Goal: Communication & Community: Ask a question

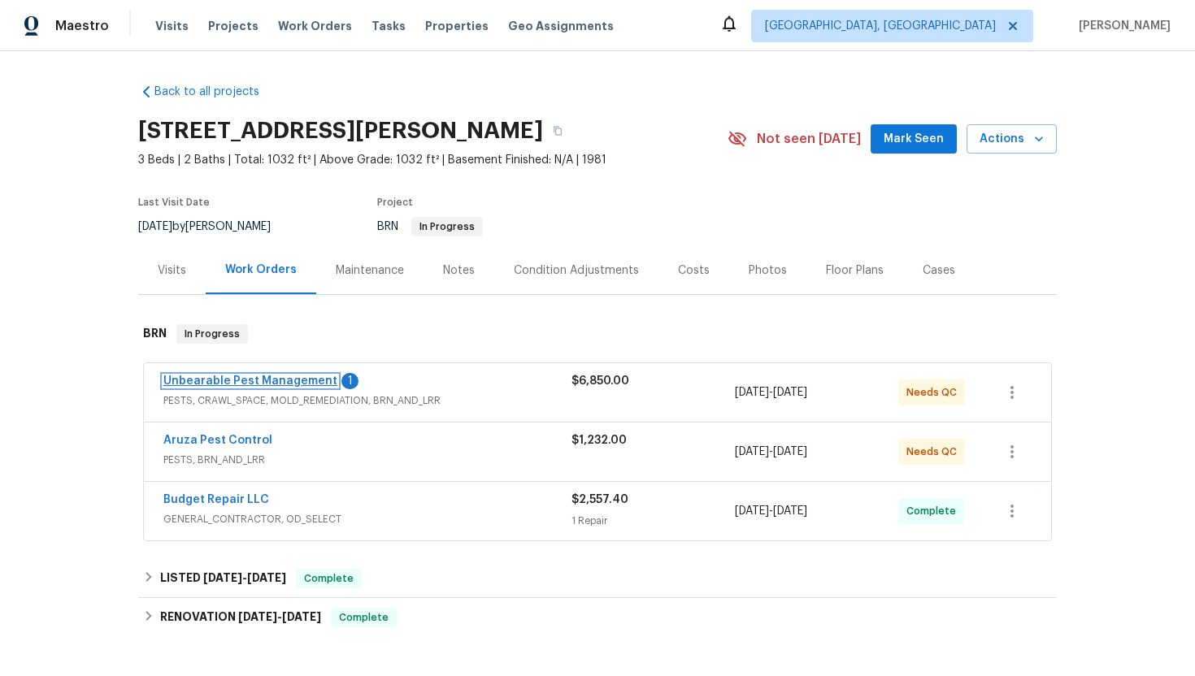
click at [256, 378] on link "Unbearable Pest Management" at bounding box center [250, 381] width 174 height 11
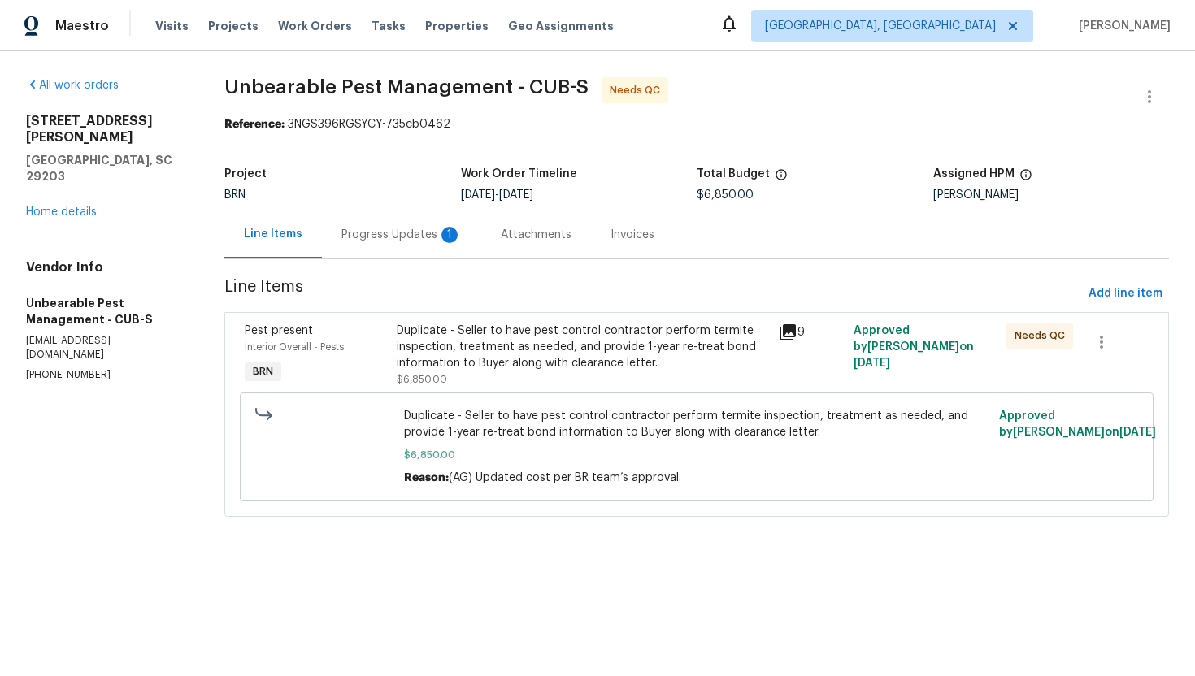
click at [429, 238] on div "Progress Updates 1" at bounding box center [401, 235] width 120 height 16
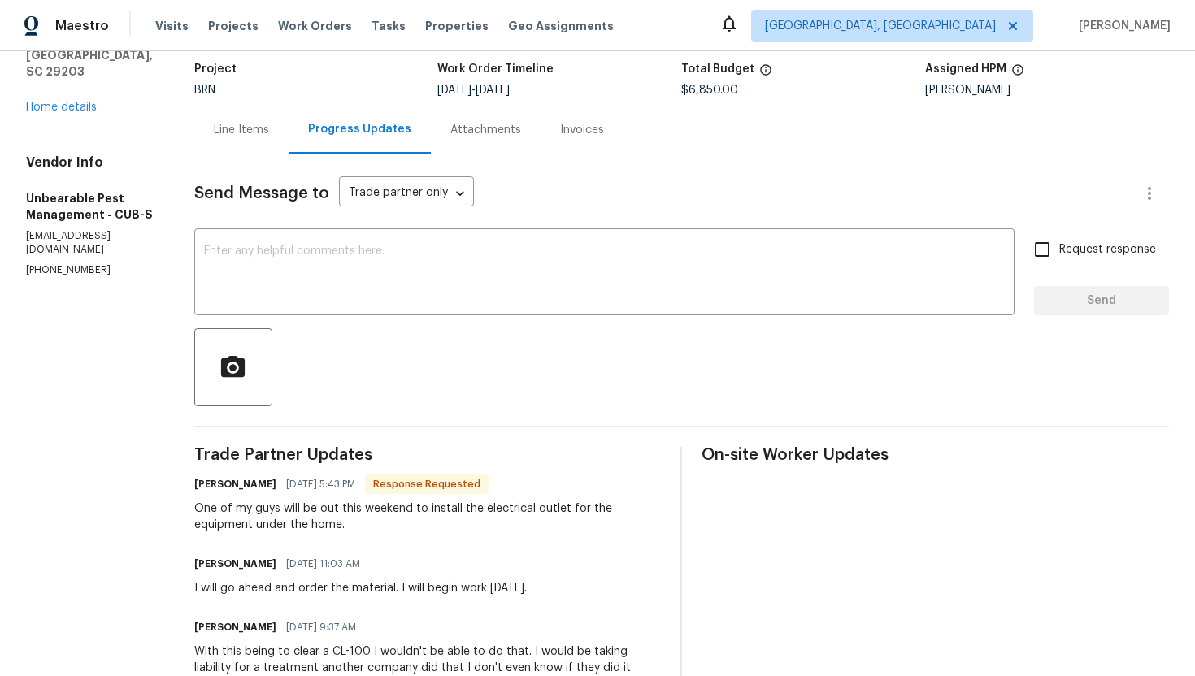
scroll to position [104, 0]
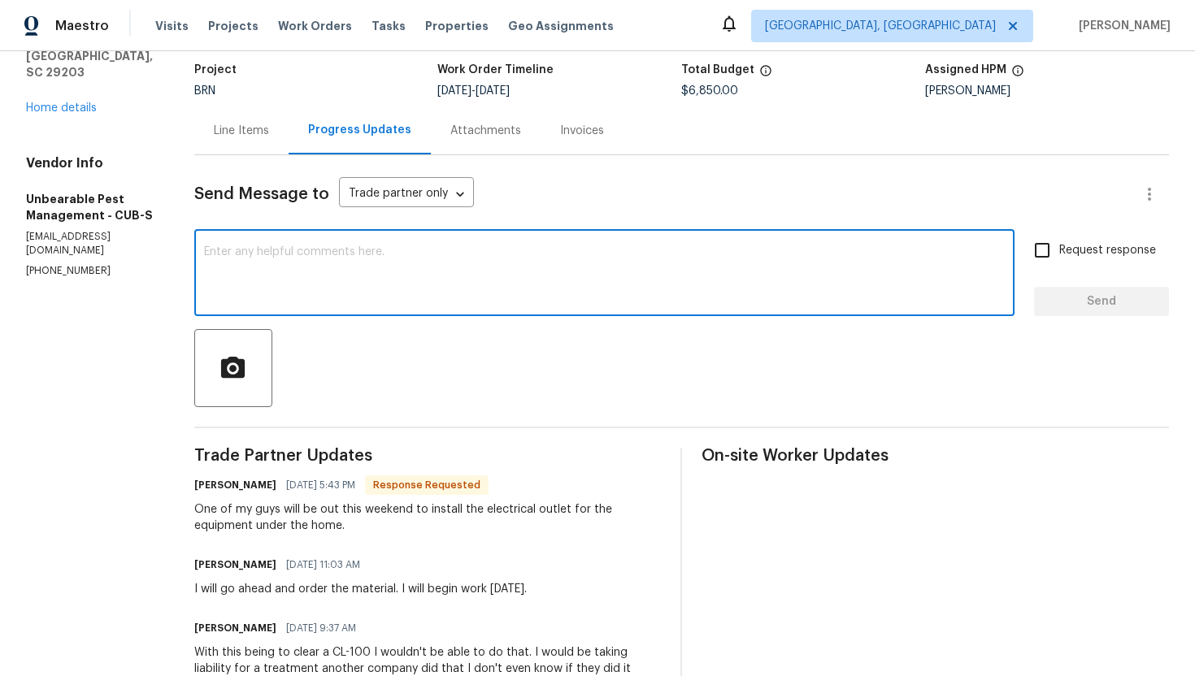
click at [418, 261] on textarea at bounding box center [604, 274] width 801 height 57
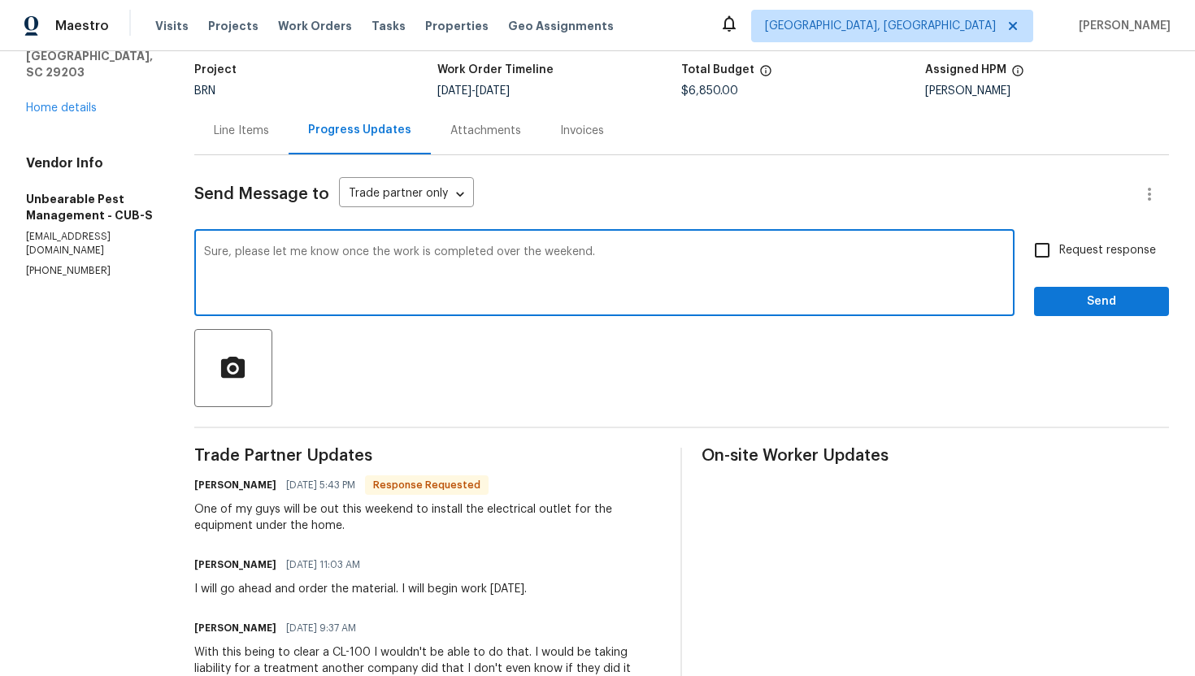
type textarea "Sure, please let me know once the work is completed over the weekend."
click at [1085, 245] on span "Request response" at bounding box center [1107, 250] width 97 height 17
click at [1059, 245] on input "Request response" at bounding box center [1042, 250] width 34 height 34
checkbox input "true"
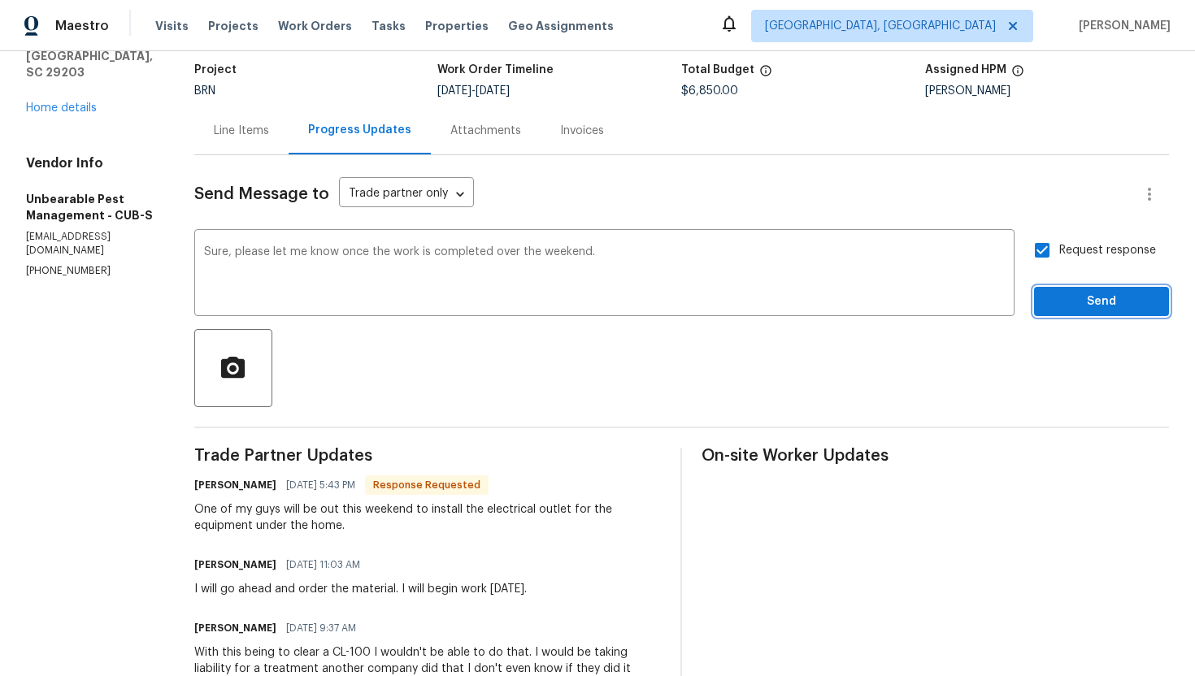
click at [1093, 290] on button "Send" at bounding box center [1101, 302] width 135 height 30
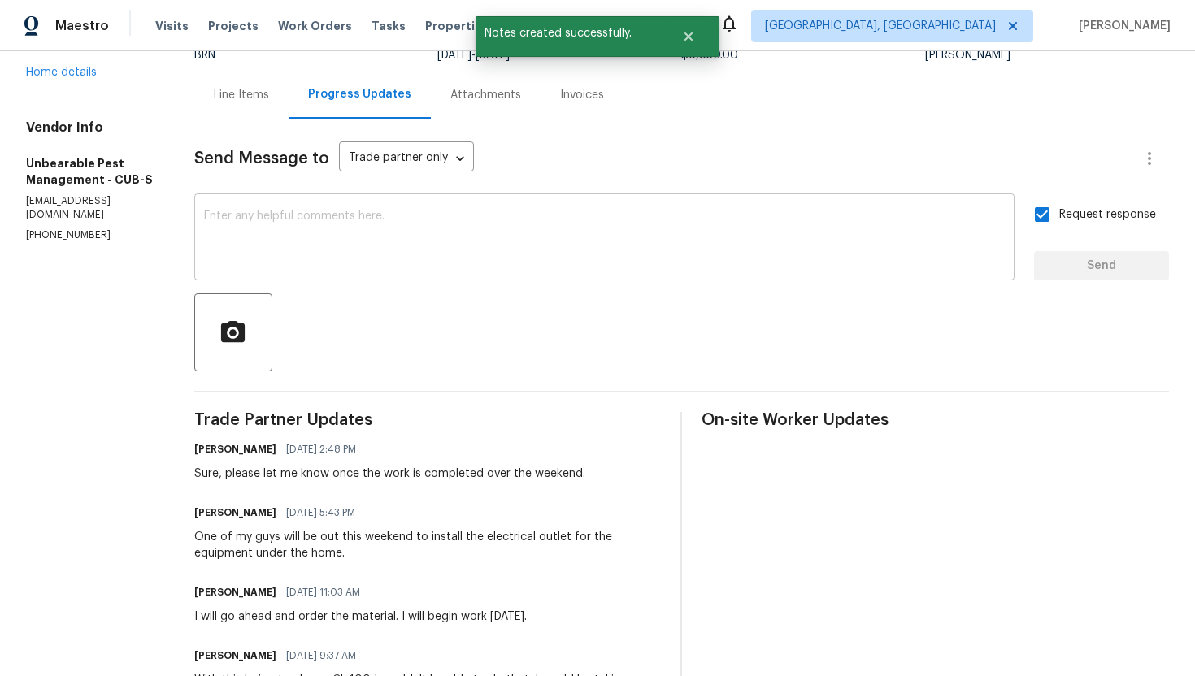
scroll to position [141, 0]
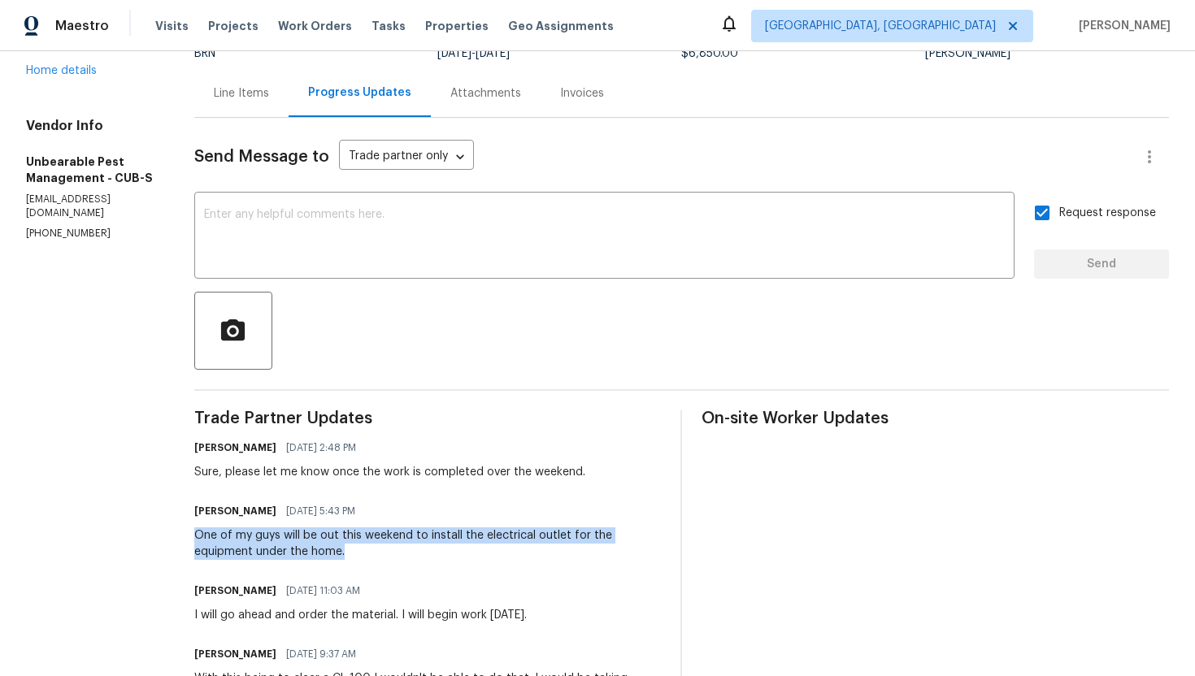
drag, startPoint x: 195, startPoint y: 534, endPoint x: 355, endPoint y: 546, distance: 160.6
click at [355, 546] on div "All work orders 1336 Johnson Ave Columbia, SC 29203 Home details Vendor Info Un…" at bounding box center [597, 569] width 1195 height 1319
copy div "One of my guys will be out this weekend to install the electrical outlet for th…"
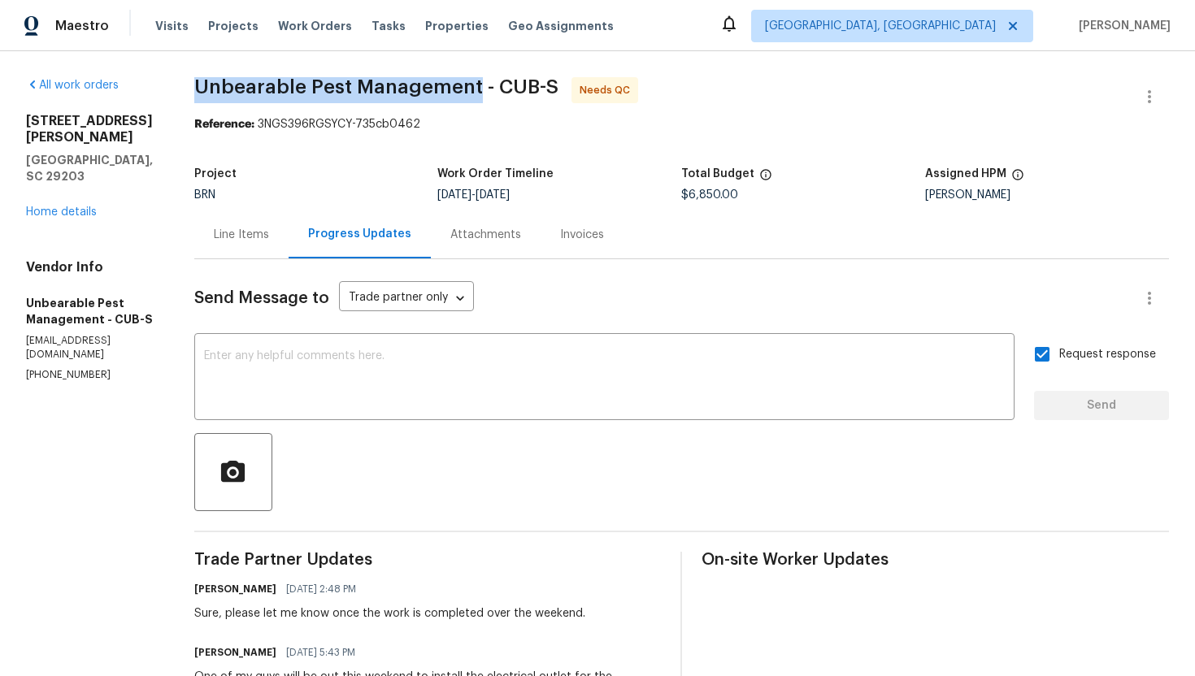
drag, startPoint x: 192, startPoint y: 86, endPoint x: 474, endPoint y: 92, distance: 282.2
copy span "Unbearable Pest Management"
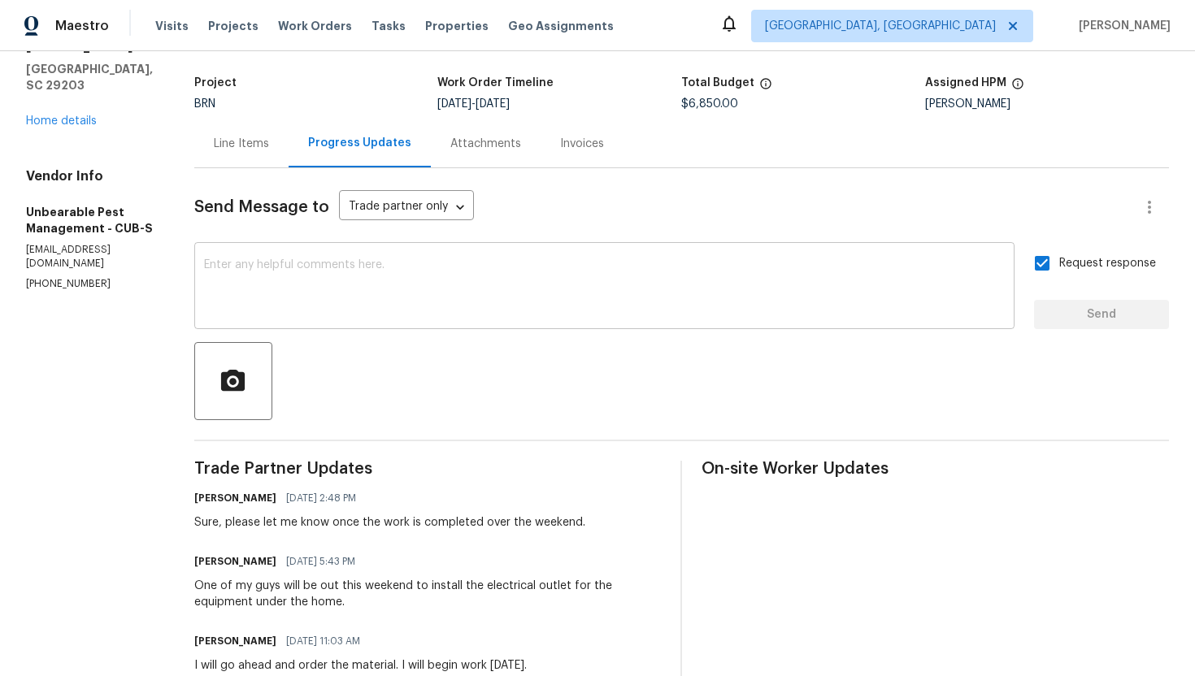
scroll to position [93, 0]
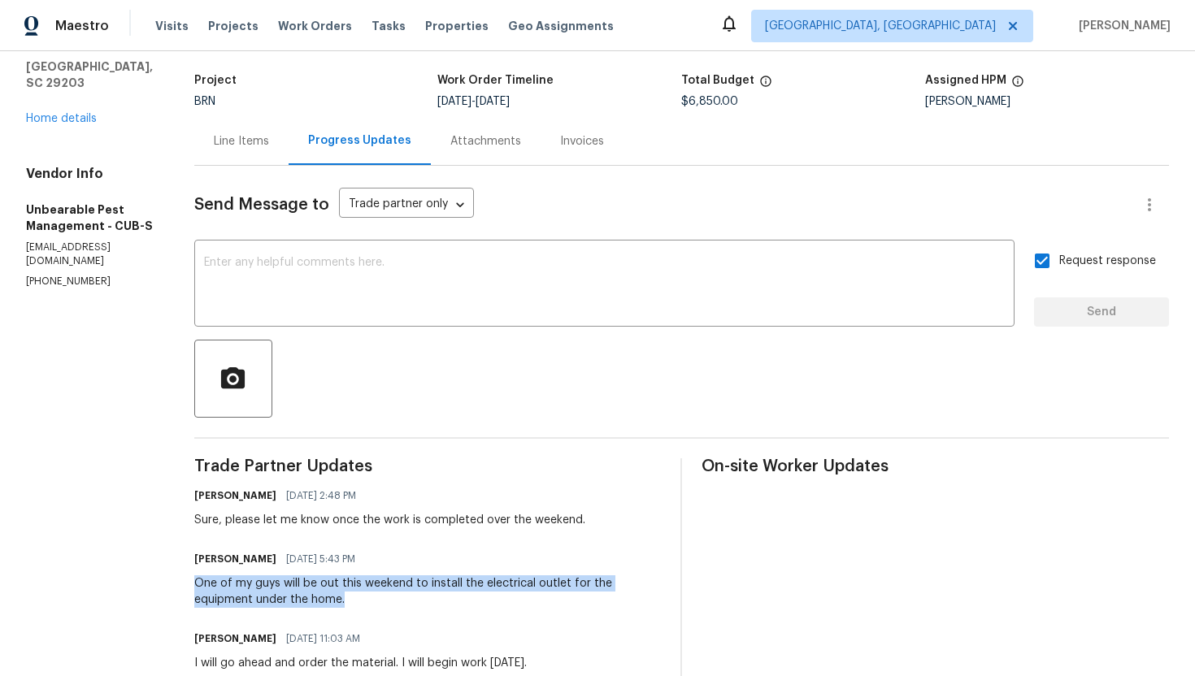
drag, startPoint x: 193, startPoint y: 585, endPoint x: 359, endPoint y: 600, distance: 166.6
click at [359, 600] on div "All work orders 1336 Johnson Ave Columbia, SC 29203 Home details Vendor Info Un…" at bounding box center [597, 617] width 1195 height 1319
copy div "One of my guys will be out this weekend to install the electrical outlet for th…"
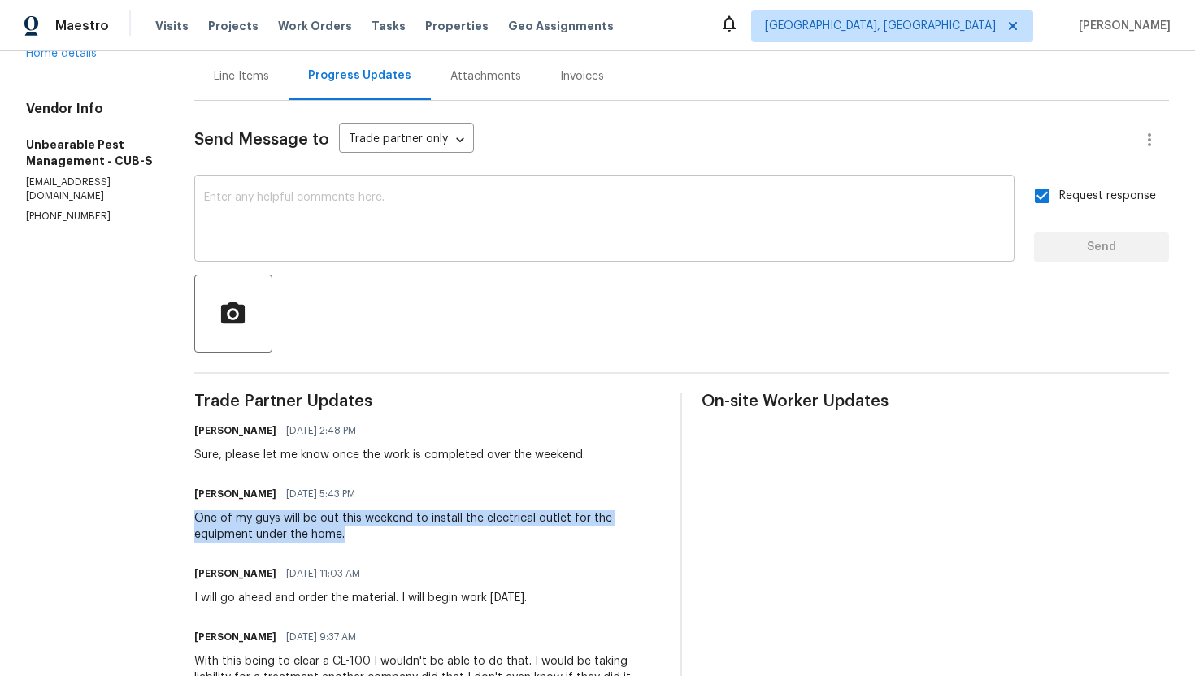
scroll to position [0, 0]
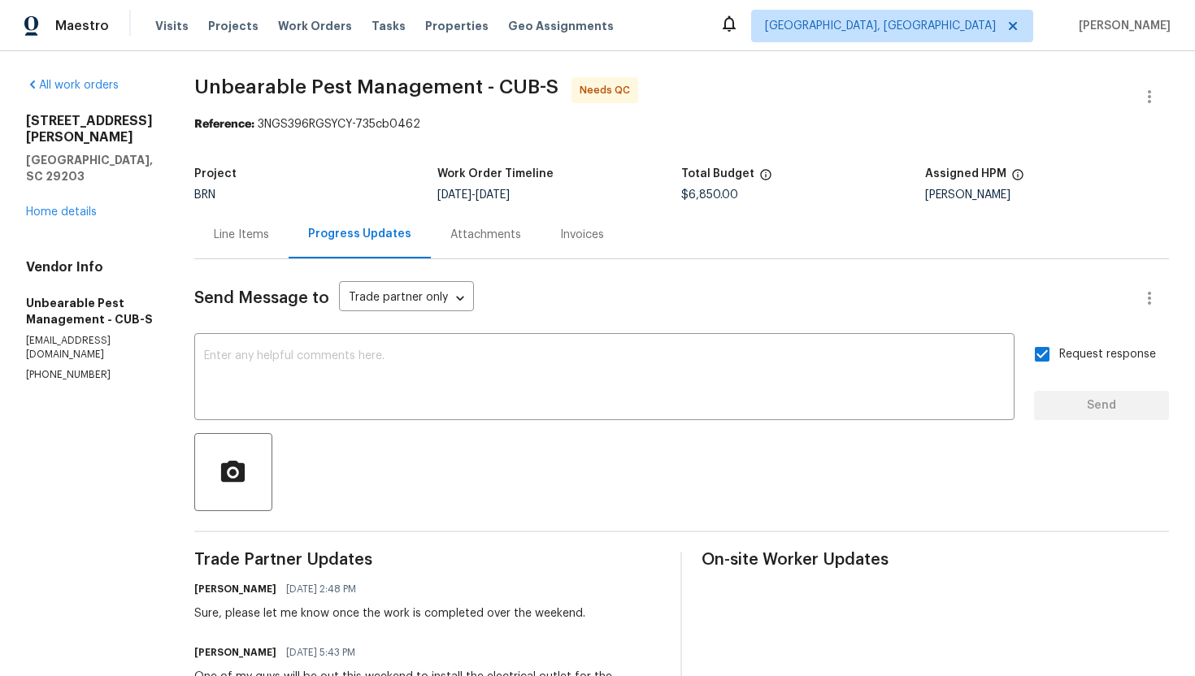
click at [250, 225] on div "Line Items" at bounding box center [241, 235] width 94 height 48
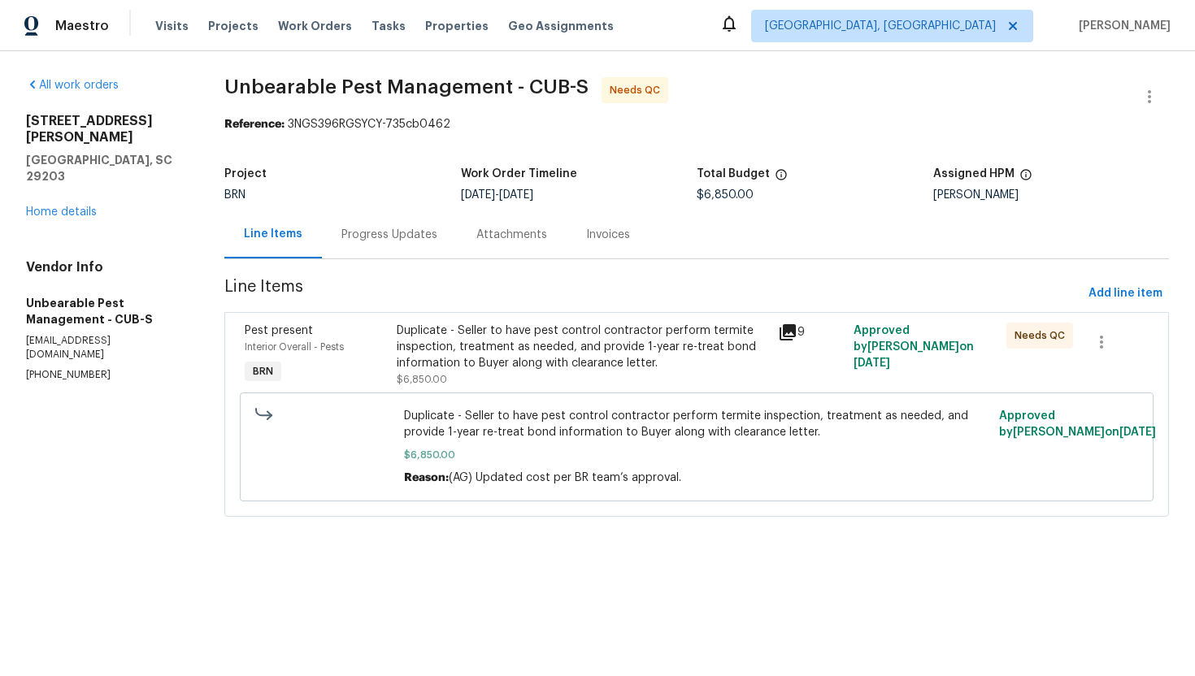
click at [511, 353] on div "Duplicate - Seller to have pest control contractor perform termite inspection, …" at bounding box center [582, 347] width 371 height 49
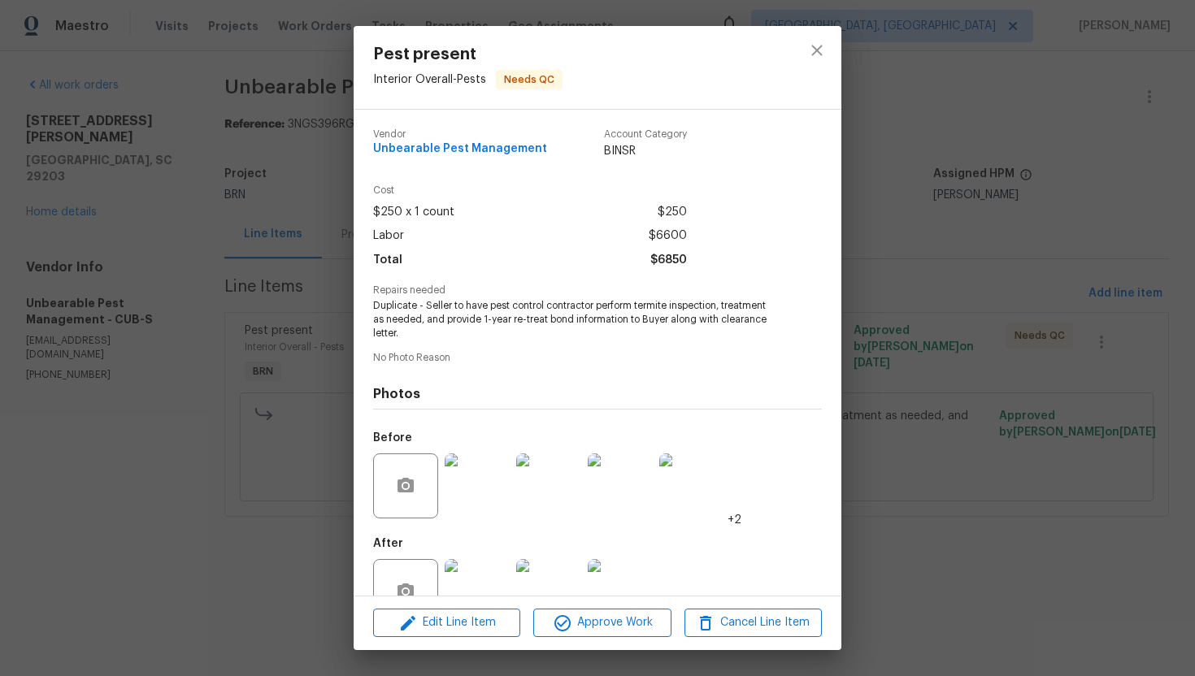
scroll to position [46, 0]
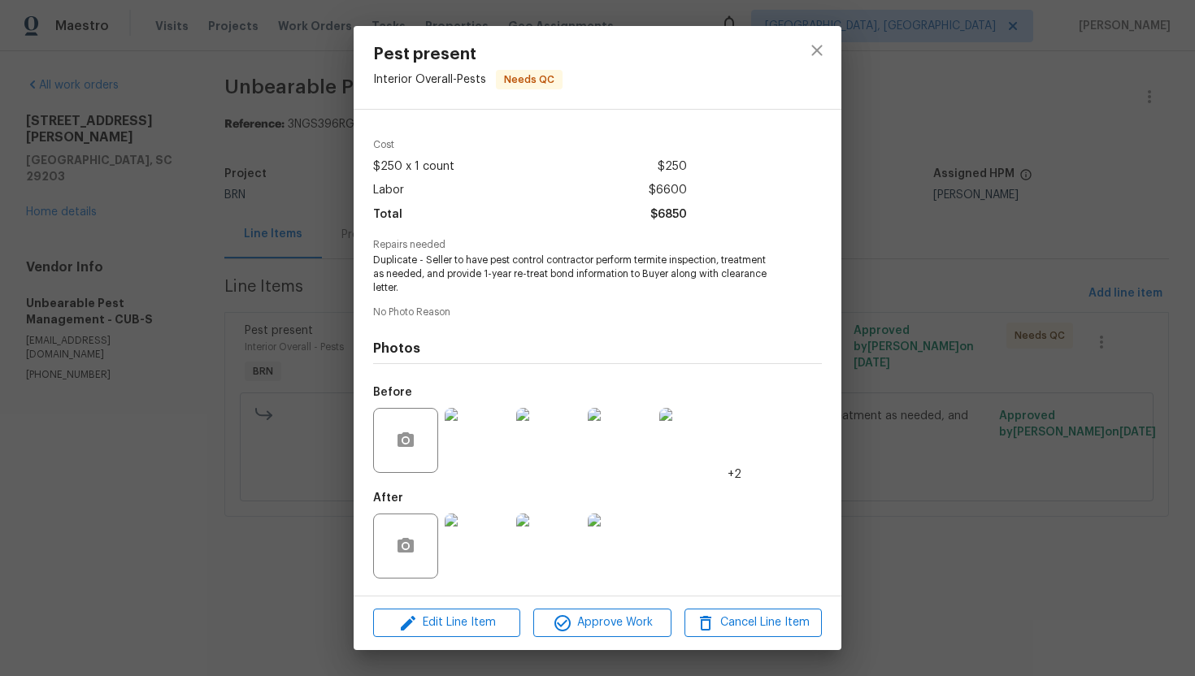
click at [637, 541] on img at bounding box center [620, 546] width 65 height 65
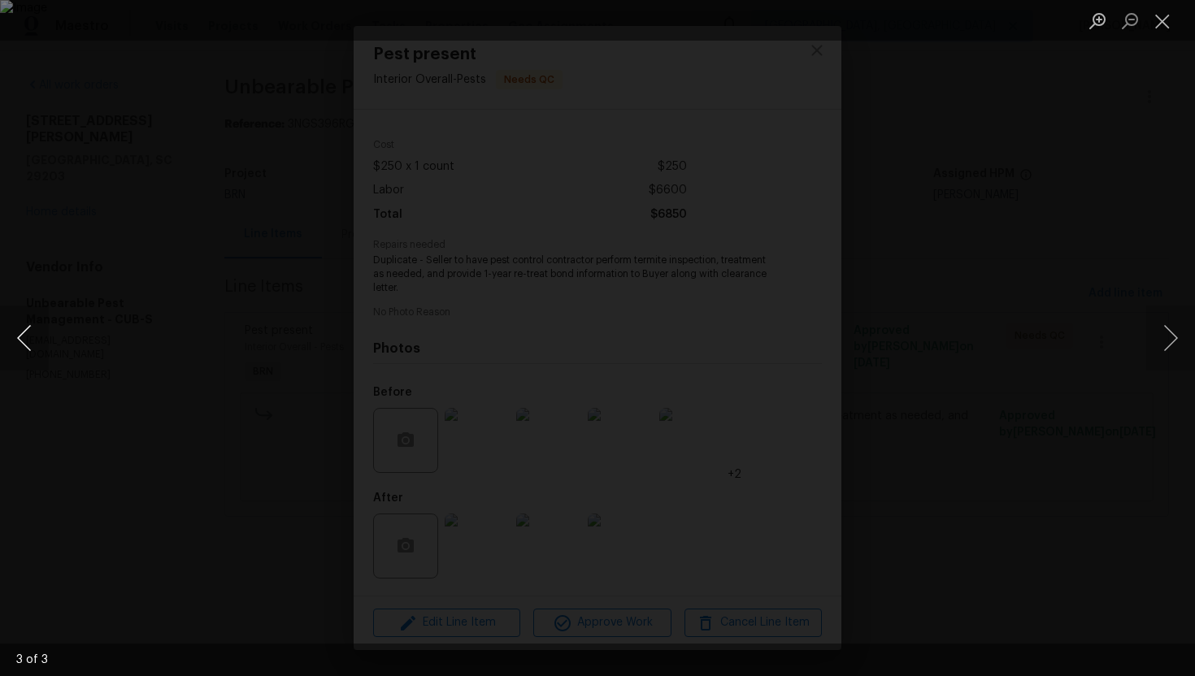
click at [30, 327] on button "Previous image" at bounding box center [24, 338] width 49 height 65
click at [1163, 27] on button "Close lightbox" at bounding box center [1162, 21] width 33 height 28
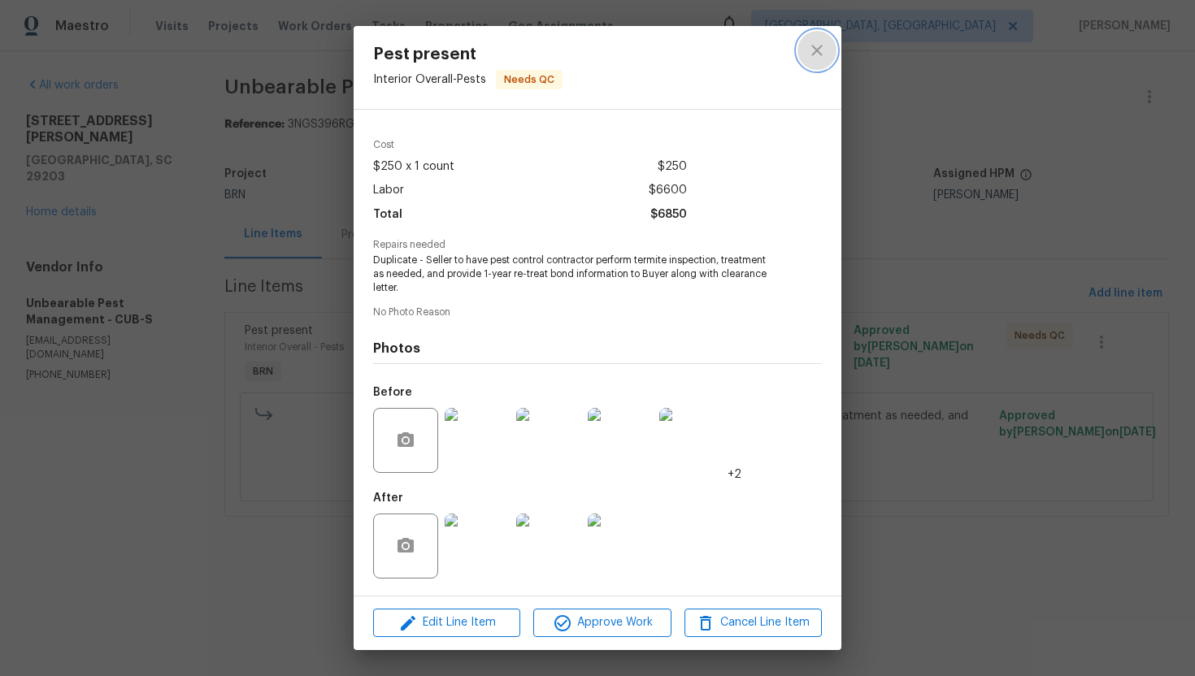
click at [820, 51] on icon "close" at bounding box center [817, 51] width 20 height 20
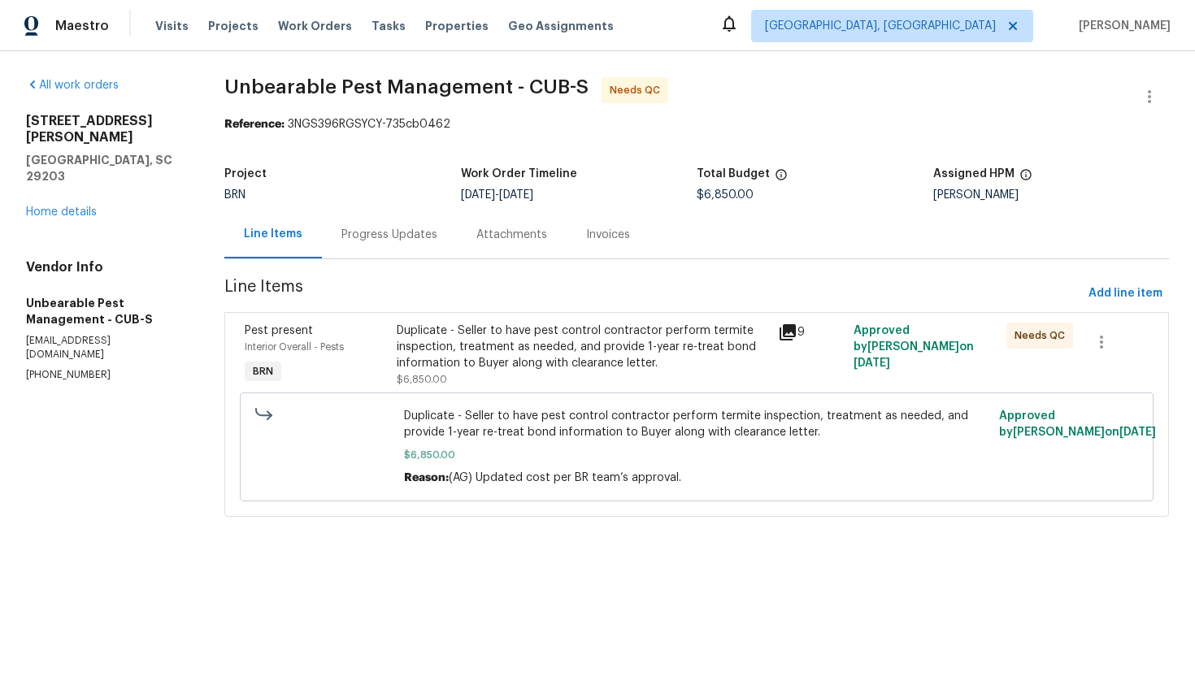
click at [396, 246] on div "Progress Updates" at bounding box center [389, 235] width 135 height 48
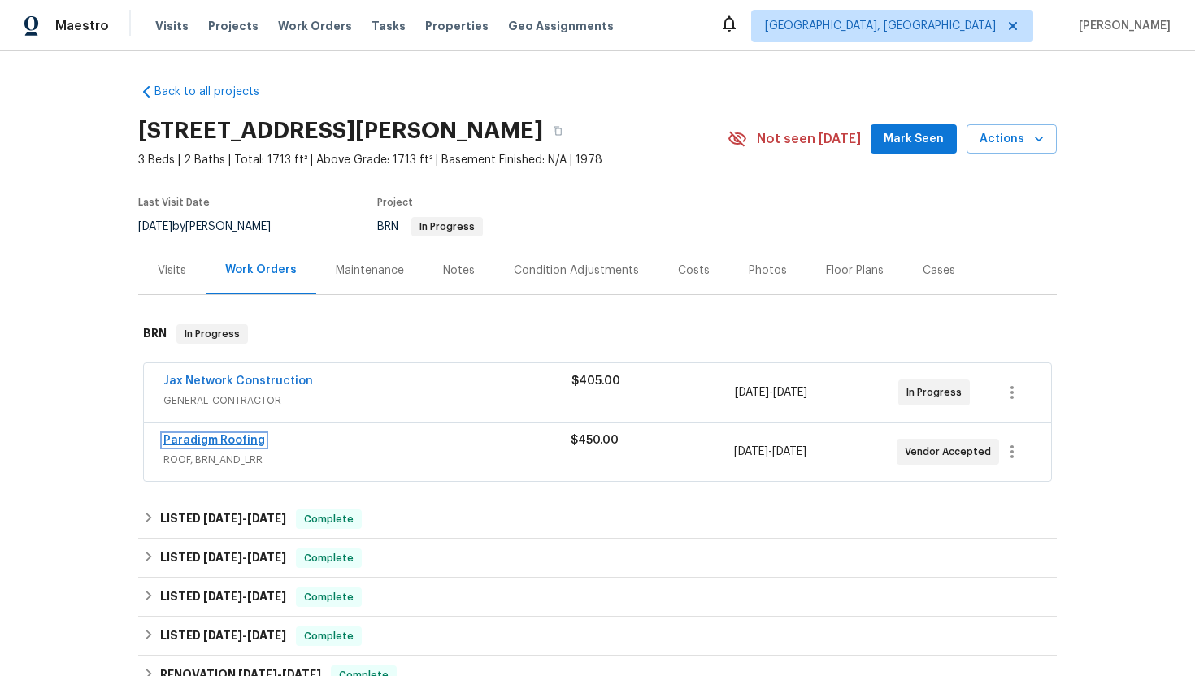
click at [229, 445] on link "Paradigm Roofing" at bounding box center [214, 440] width 102 height 11
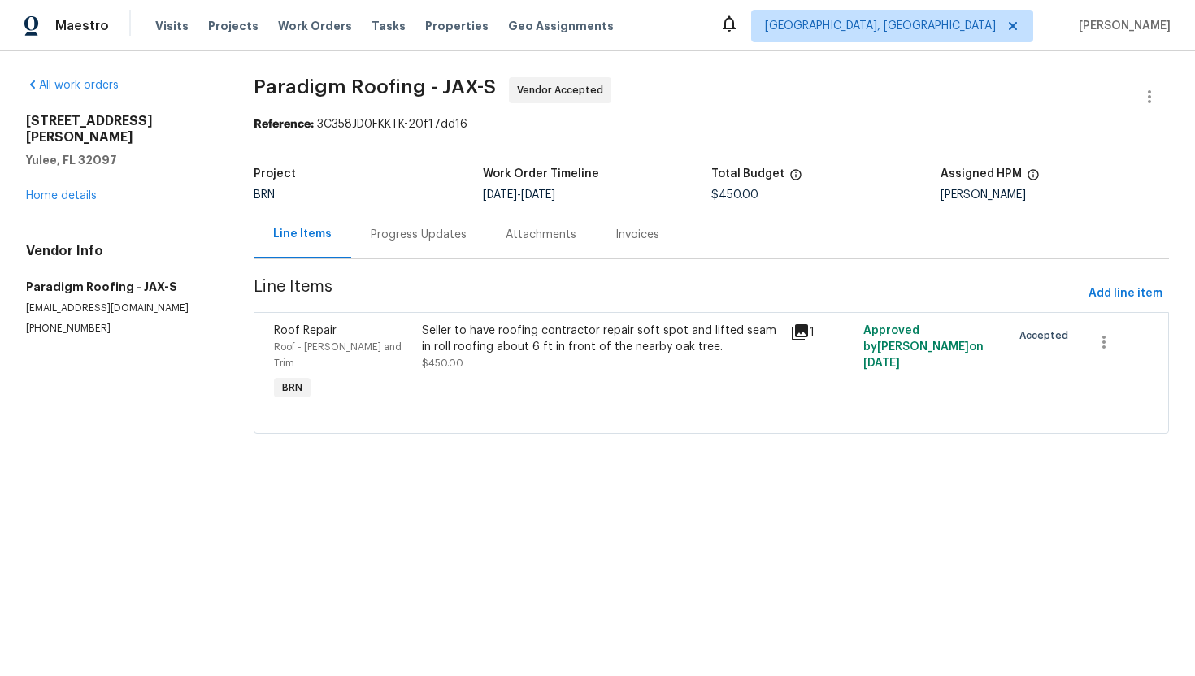
click at [425, 239] on div "Progress Updates" at bounding box center [419, 235] width 96 height 16
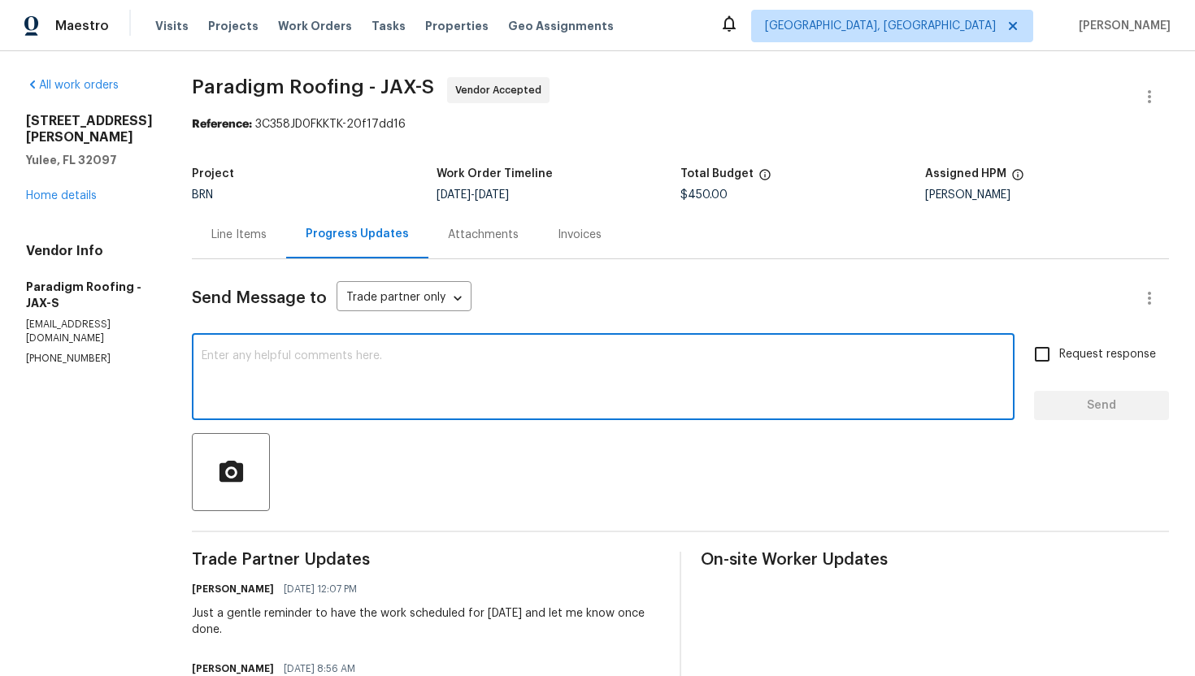
click at [285, 364] on textarea at bounding box center [603, 378] width 803 height 57
click at [67, 194] on link "Home details" at bounding box center [61, 195] width 71 height 11
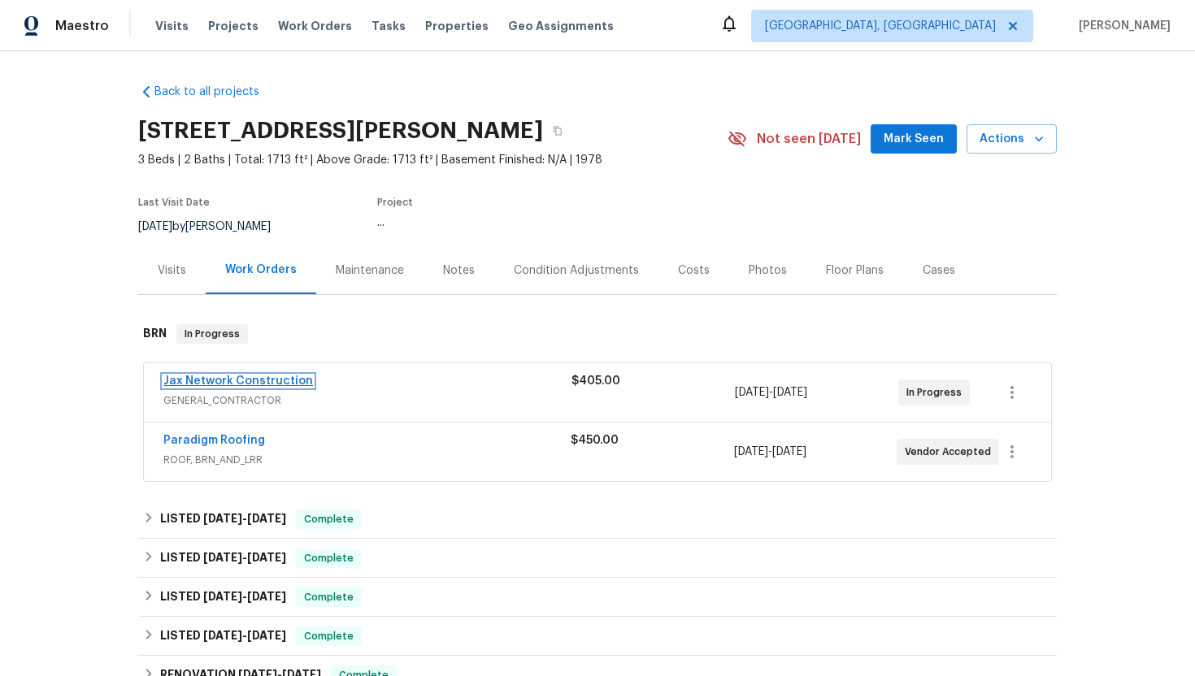
click at [257, 378] on link "Jax Network Construction" at bounding box center [238, 381] width 150 height 11
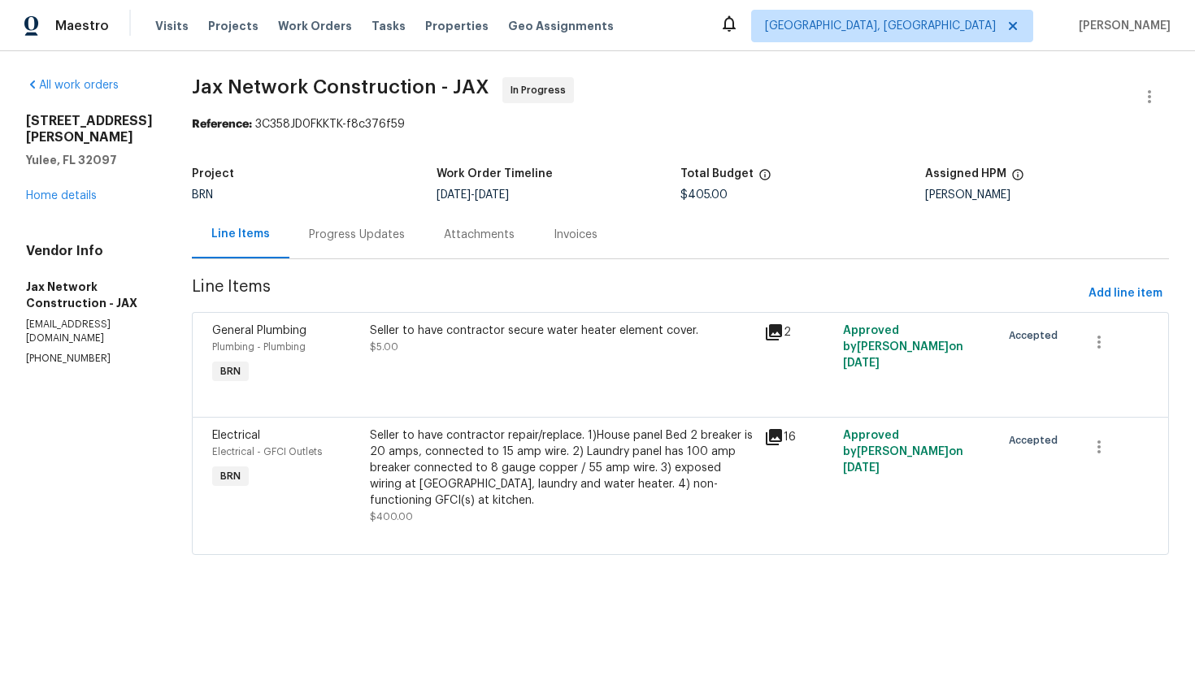
click at [388, 237] on div "Progress Updates" at bounding box center [357, 235] width 96 height 16
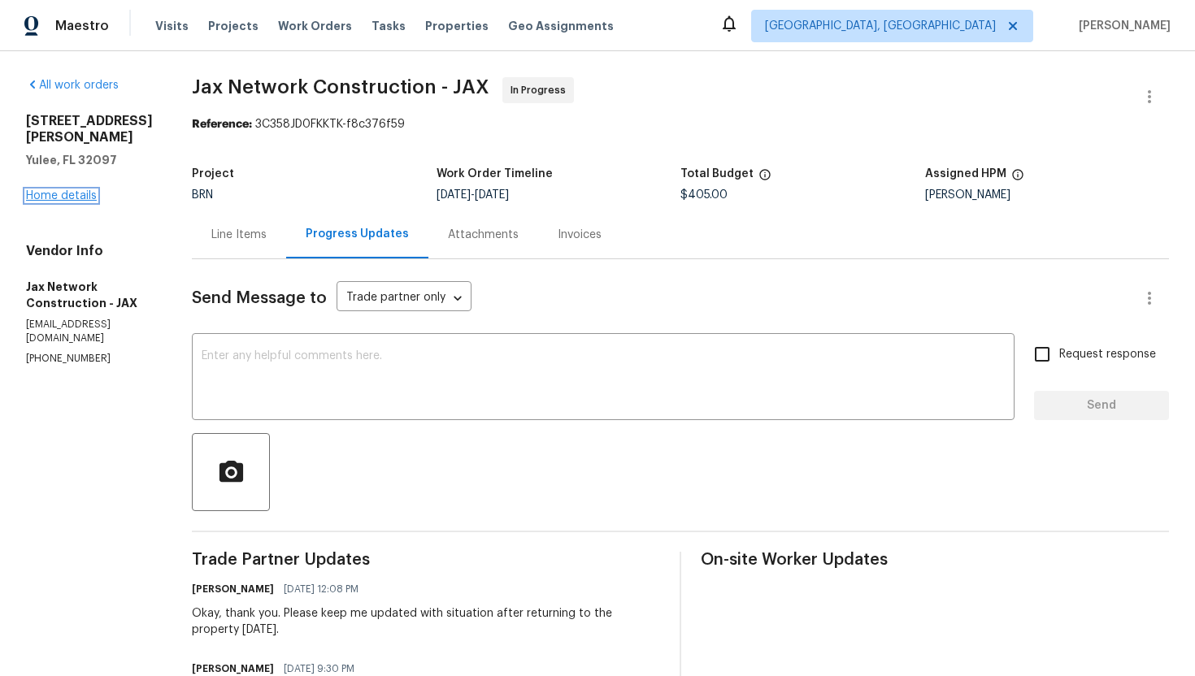
click at [76, 190] on link "Home details" at bounding box center [61, 195] width 71 height 11
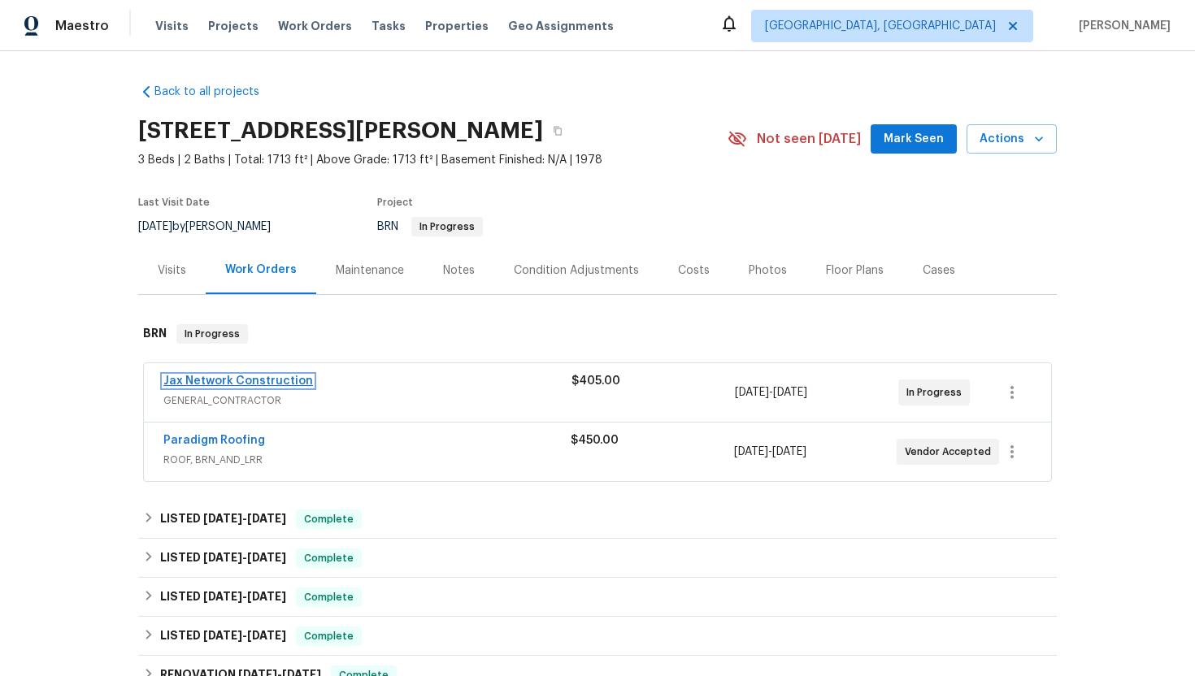
click at [242, 377] on link "Jax Network Construction" at bounding box center [238, 381] width 150 height 11
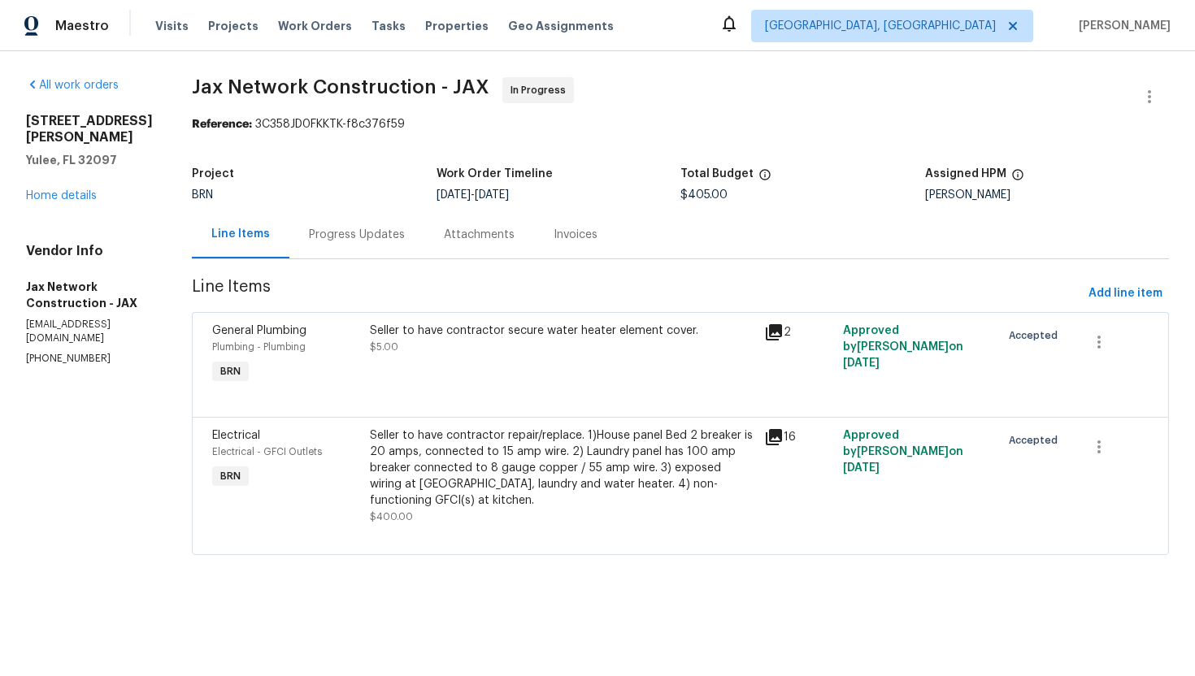
click at [359, 241] on div "Progress Updates" at bounding box center [357, 235] width 96 height 16
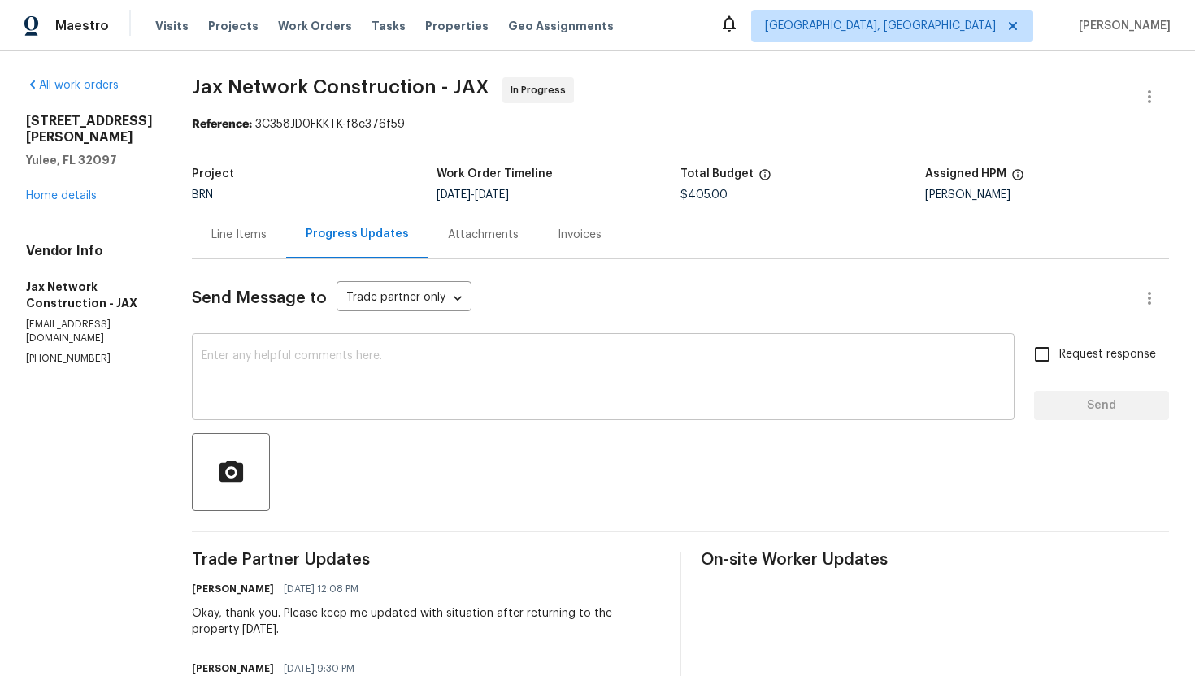
click at [320, 367] on textarea at bounding box center [603, 378] width 803 height 57
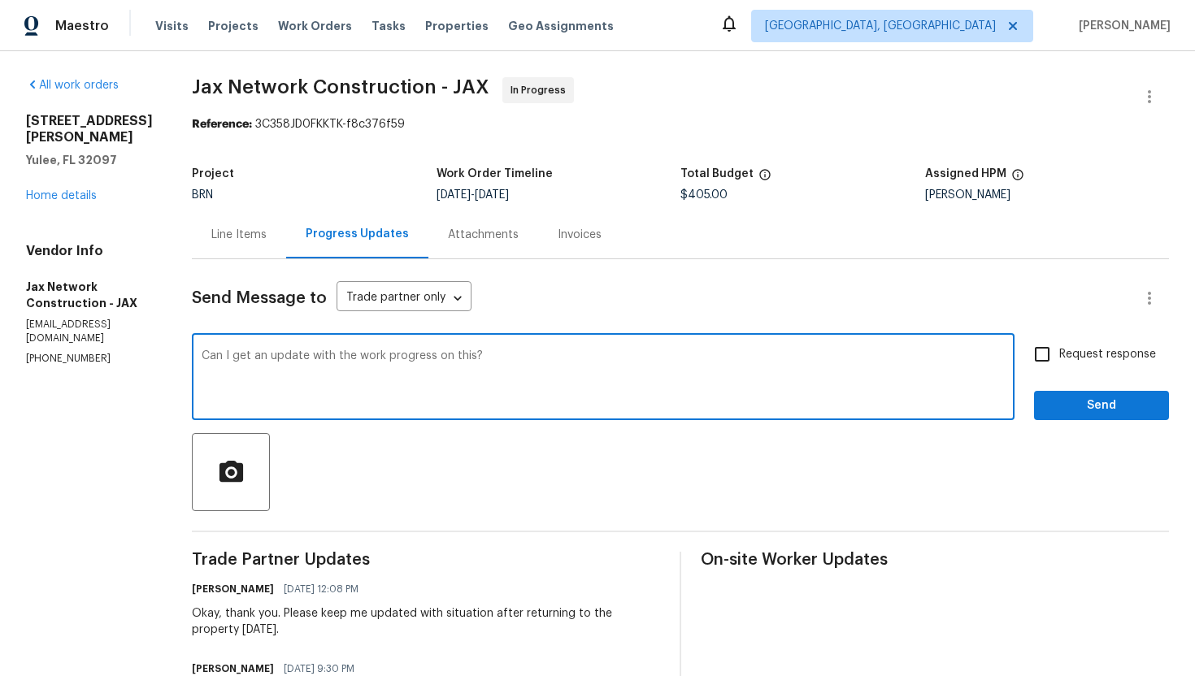
click at [229, 354] on textarea "Can I get an update with the work progress on this?" at bounding box center [603, 378] width 803 height 57
type textarea "Can I get an update with the work progress on this?"
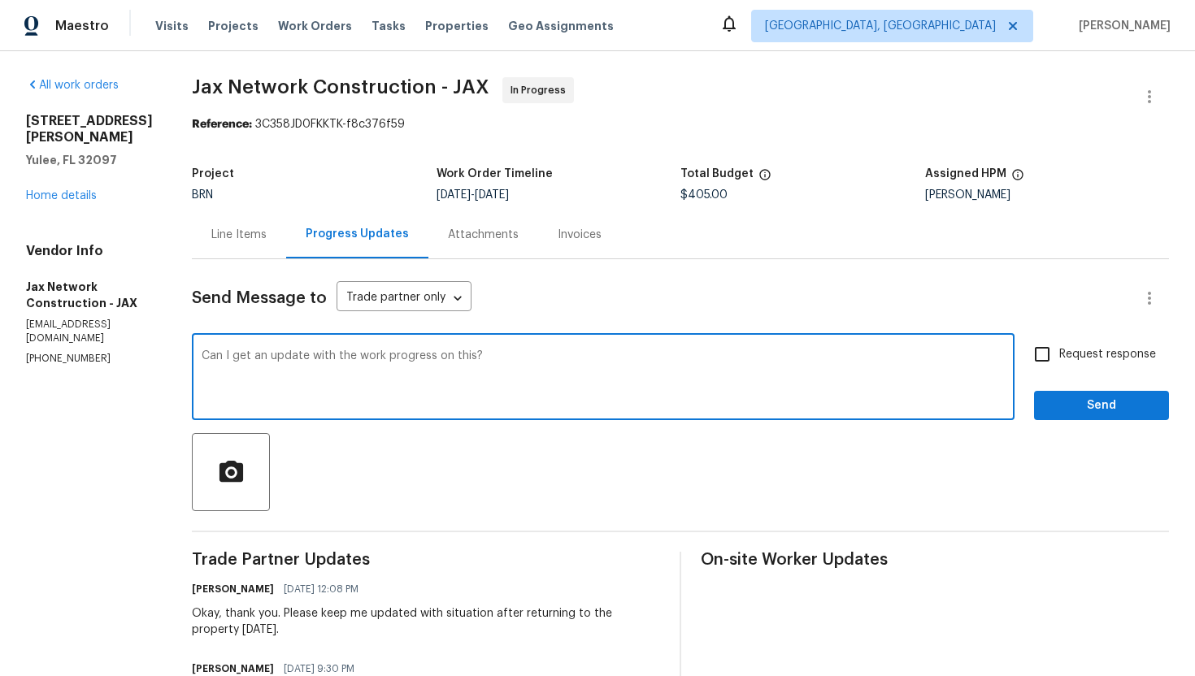
click at [1067, 352] on span "Request response" at bounding box center [1107, 354] width 97 height 17
click at [1059, 352] on input "Request response" at bounding box center [1042, 354] width 34 height 34
checkbox input "true"
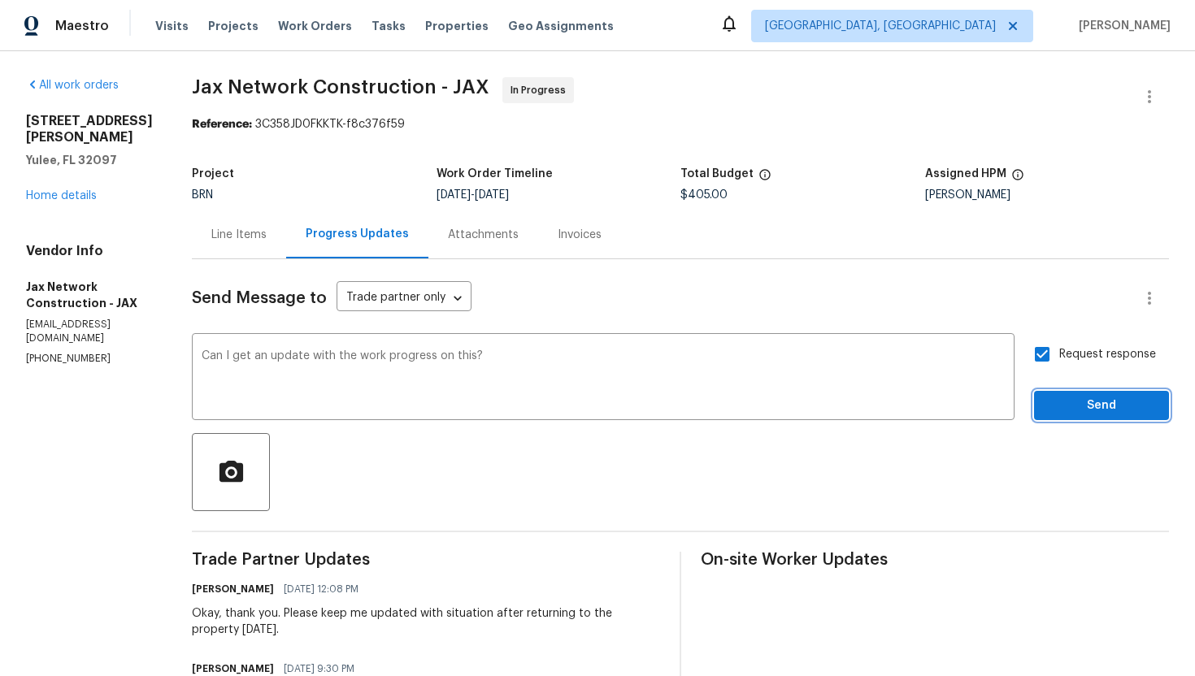
click at [1089, 403] on span "Send" at bounding box center [1101, 406] width 109 height 20
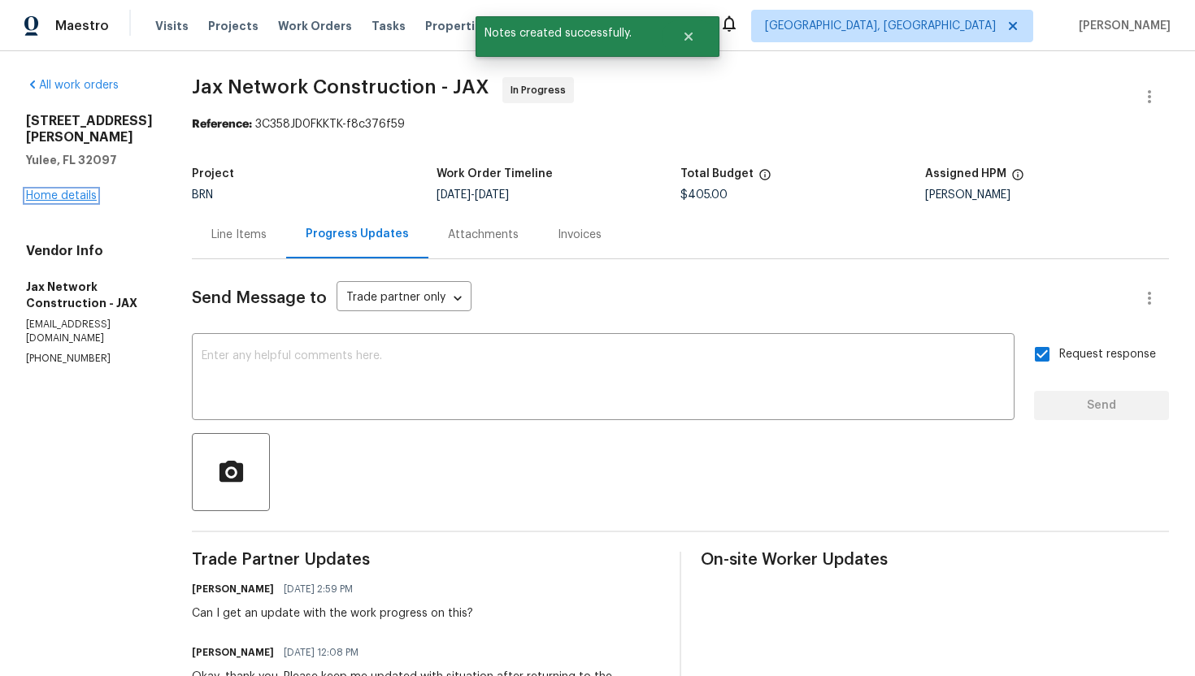
click at [70, 190] on link "Home details" at bounding box center [61, 195] width 71 height 11
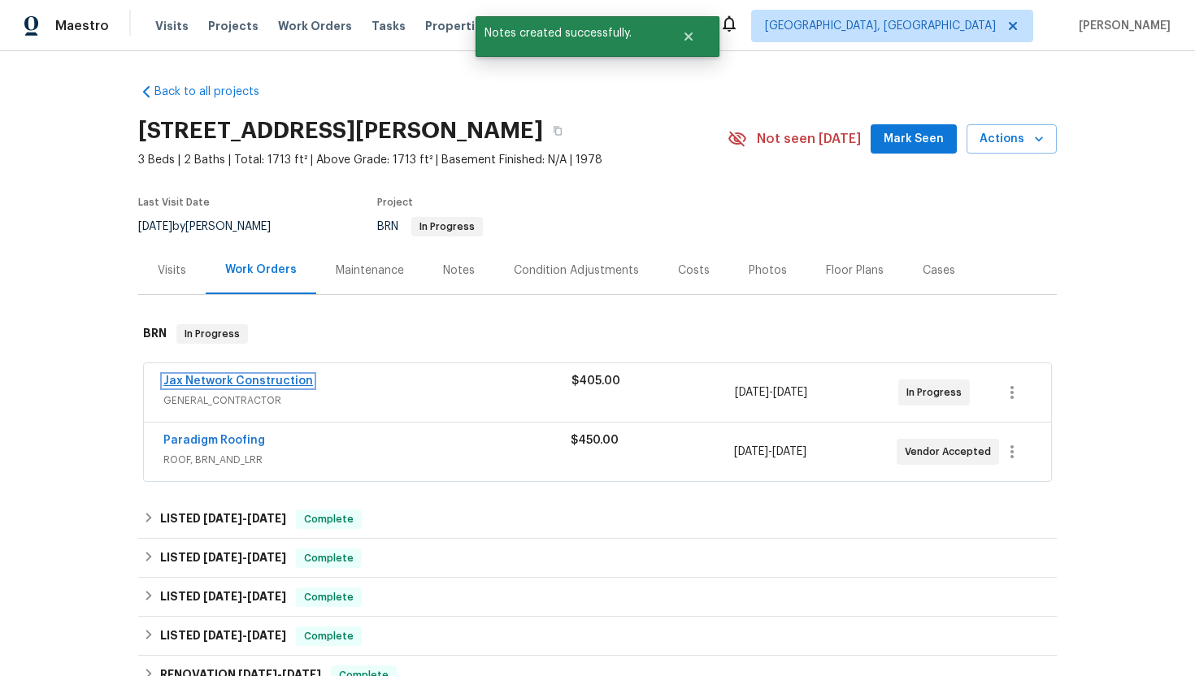
click at [224, 383] on link "Jax Network Construction" at bounding box center [238, 381] width 150 height 11
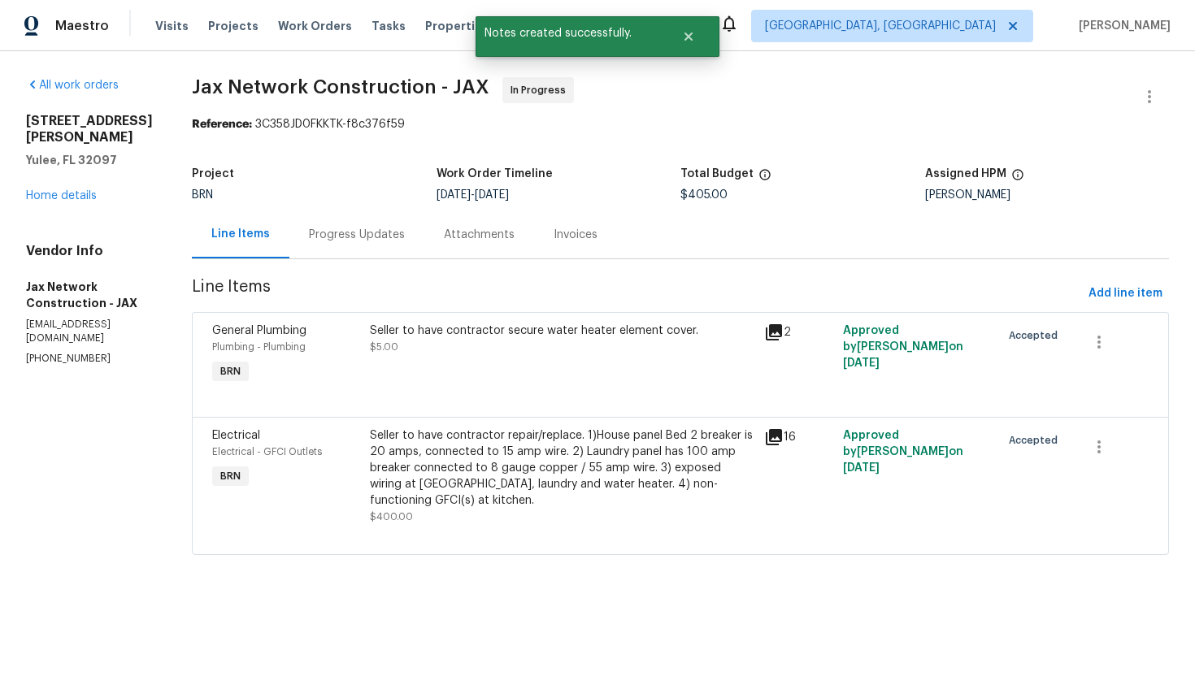
click at [380, 241] on div "Progress Updates" at bounding box center [357, 235] width 96 height 16
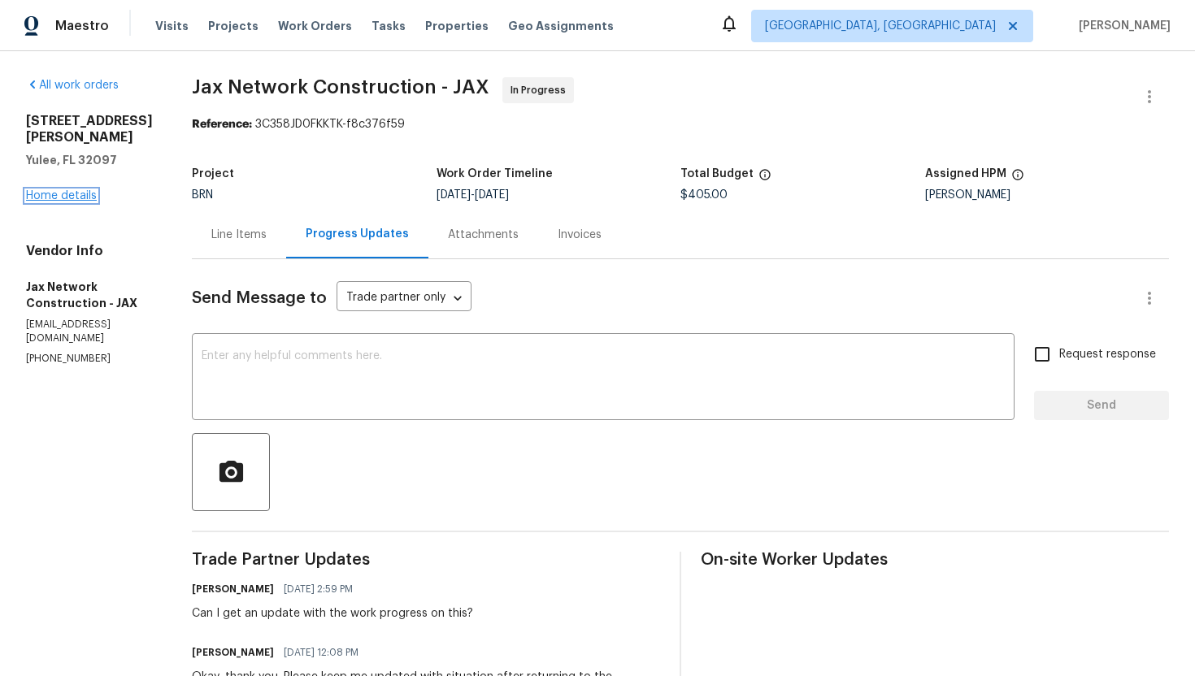
click at [57, 190] on link "Home details" at bounding box center [61, 195] width 71 height 11
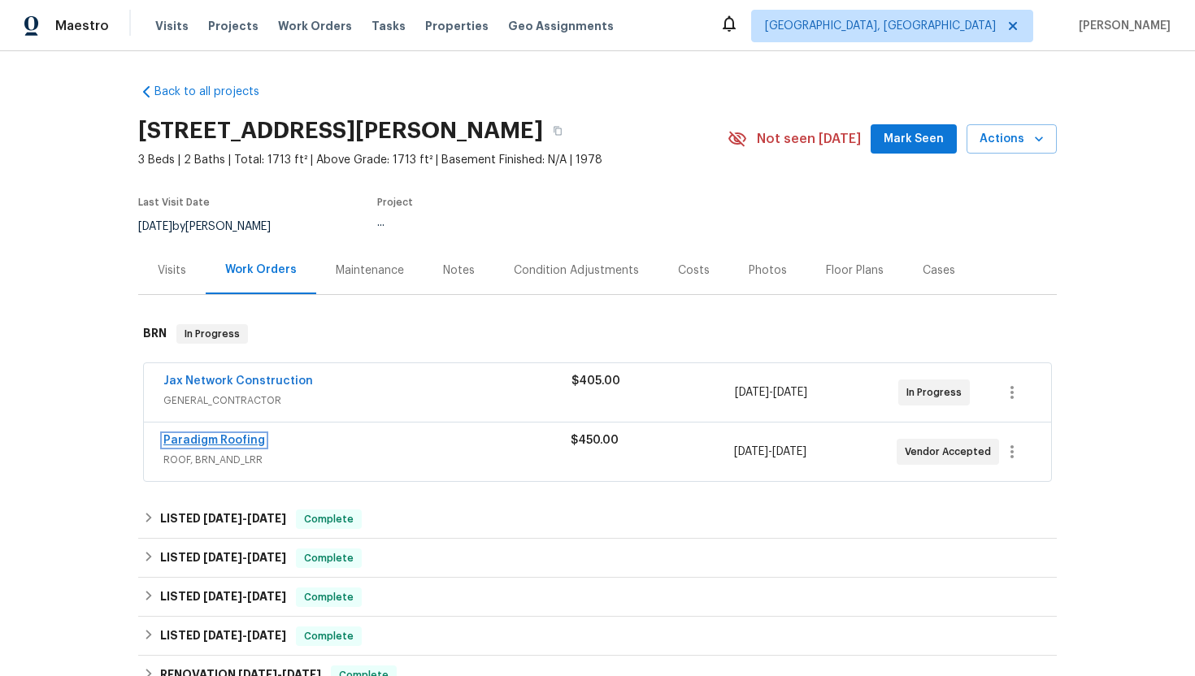
click at [217, 439] on link "Paradigm Roofing" at bounding box center [214, 440] width 102 height 11
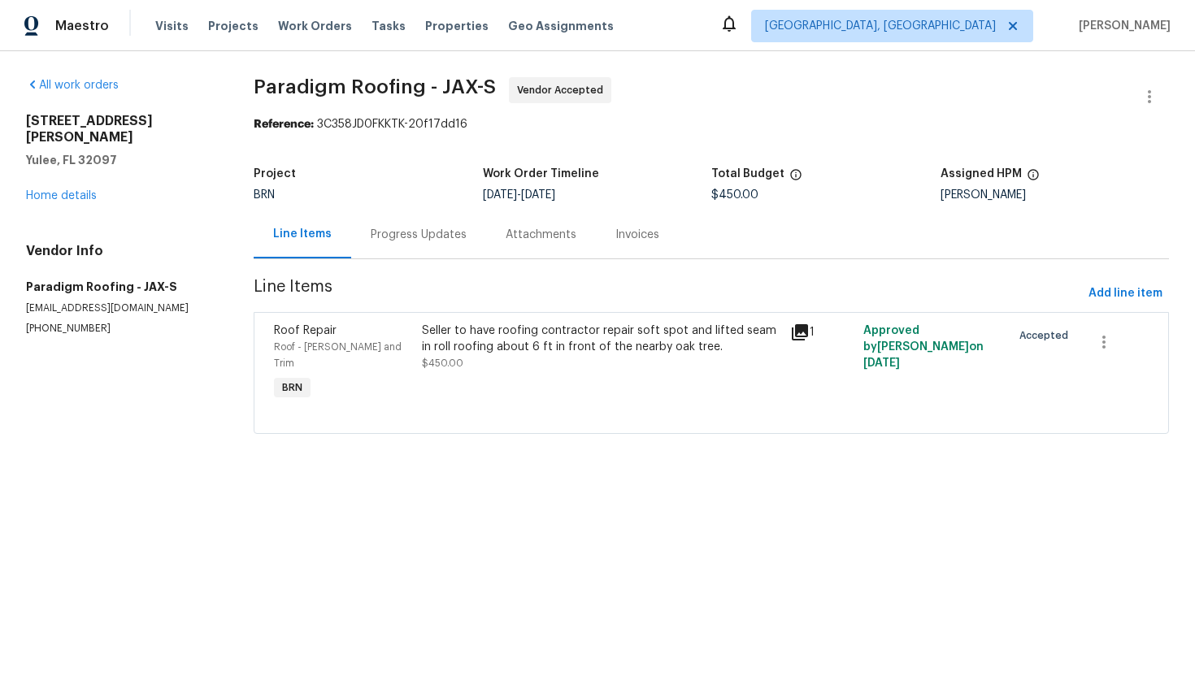
click at [452, 249] on div "Progress Updates" at bounding box center [418, 235] width 135 height 48
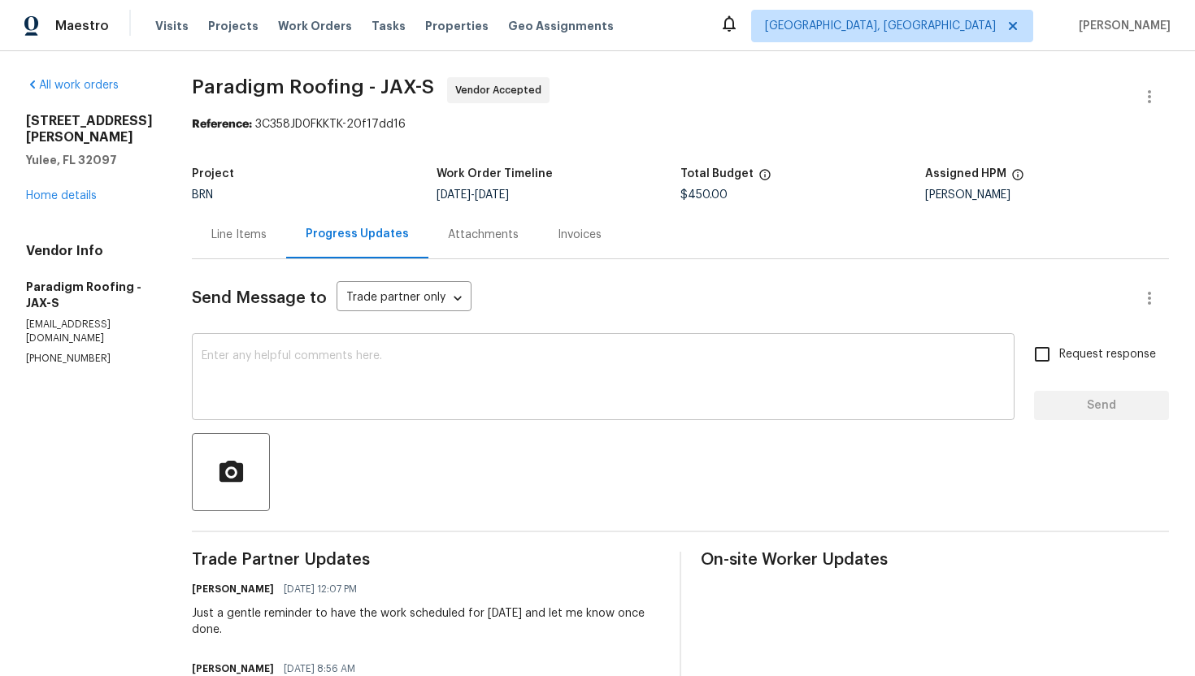
click at [517, 372] on textarea at bounding box center [603, 378] width 803 height 57
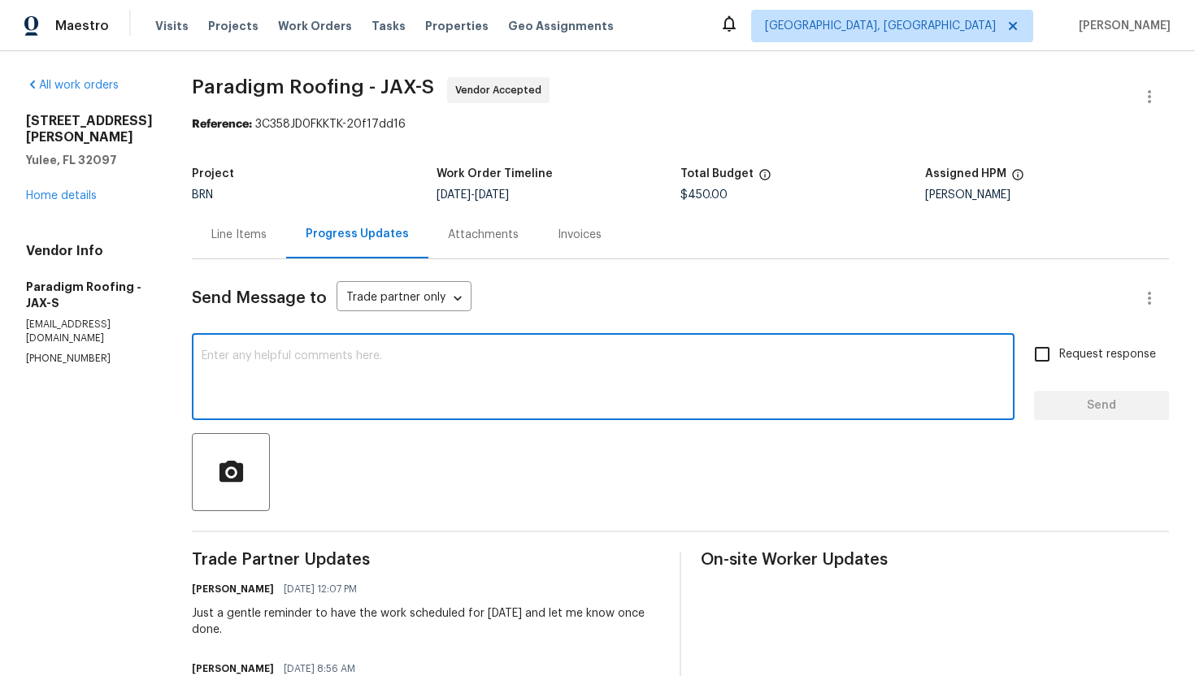
paste textarea "Can I get an update with the work progress on this?"
type textarea "Can I get an update with the work progress on this?"
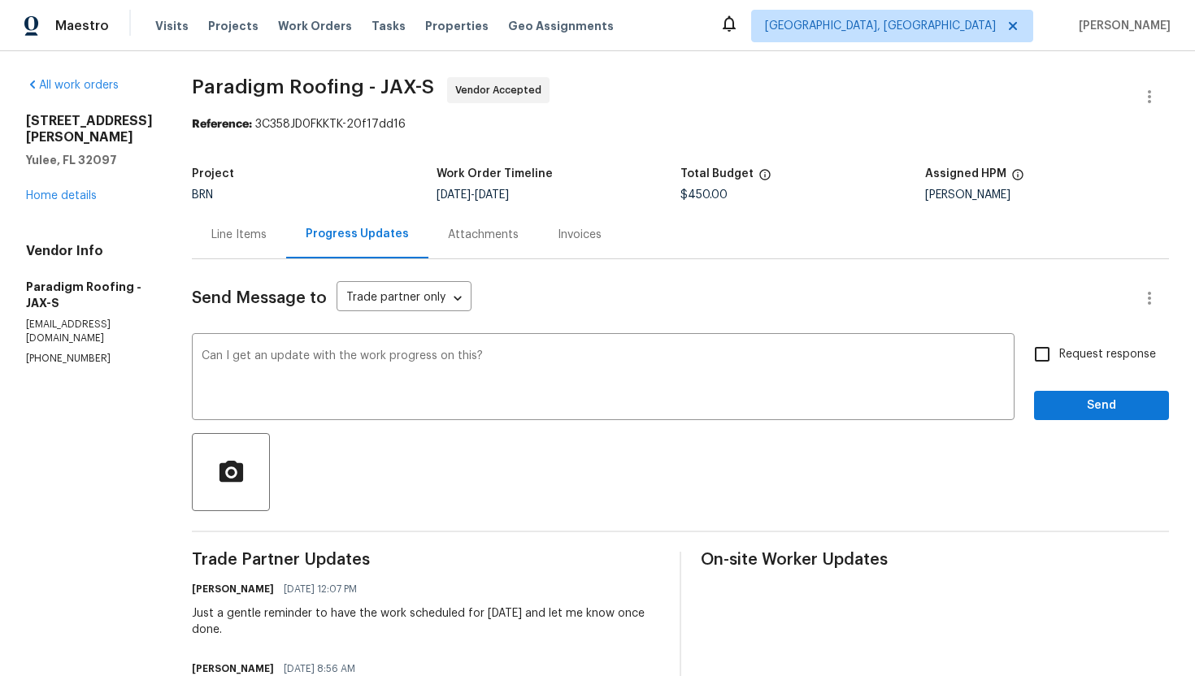
click at [1104, 356] on span "Request response" at bounding box center [1107, 354] width 97 height 17
click at [1059, 356] on input "Request response" at bounding box center [1042, 354] width 34 height 34
checkbox input "true"
click at [1092, 415] on span "Send" at bounding box center [1101, 406] width 109 height 20
